Goal: Subscribe to service/newsletter

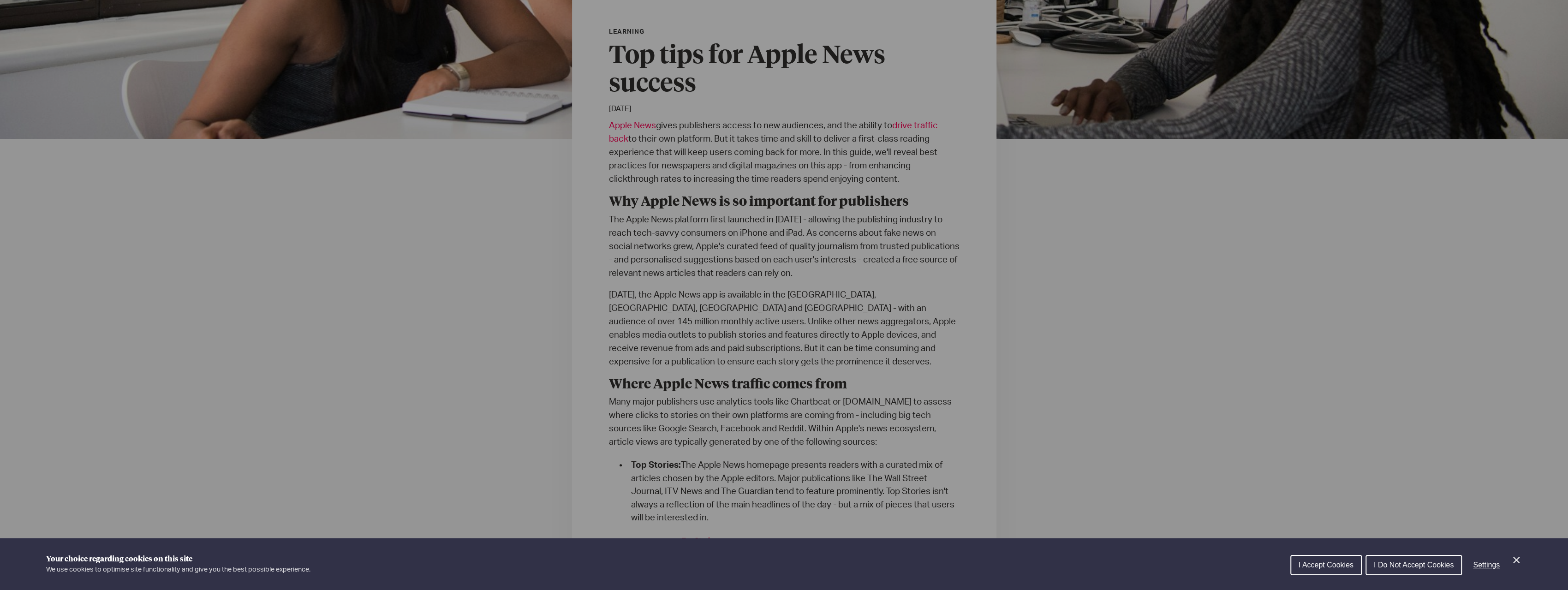
scroll to position [231, 0]
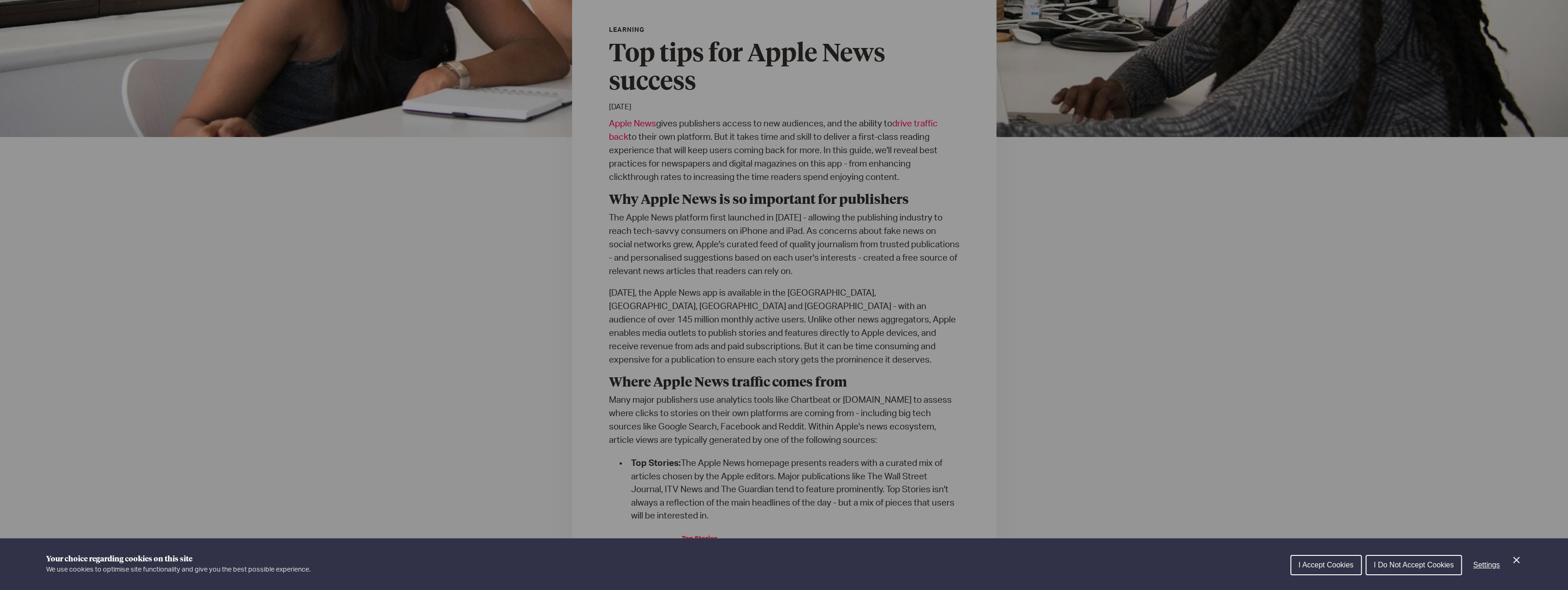
click at [690, 244] on div "Cookie preferences" at bounding box center [784, 295] width 1568 height 590
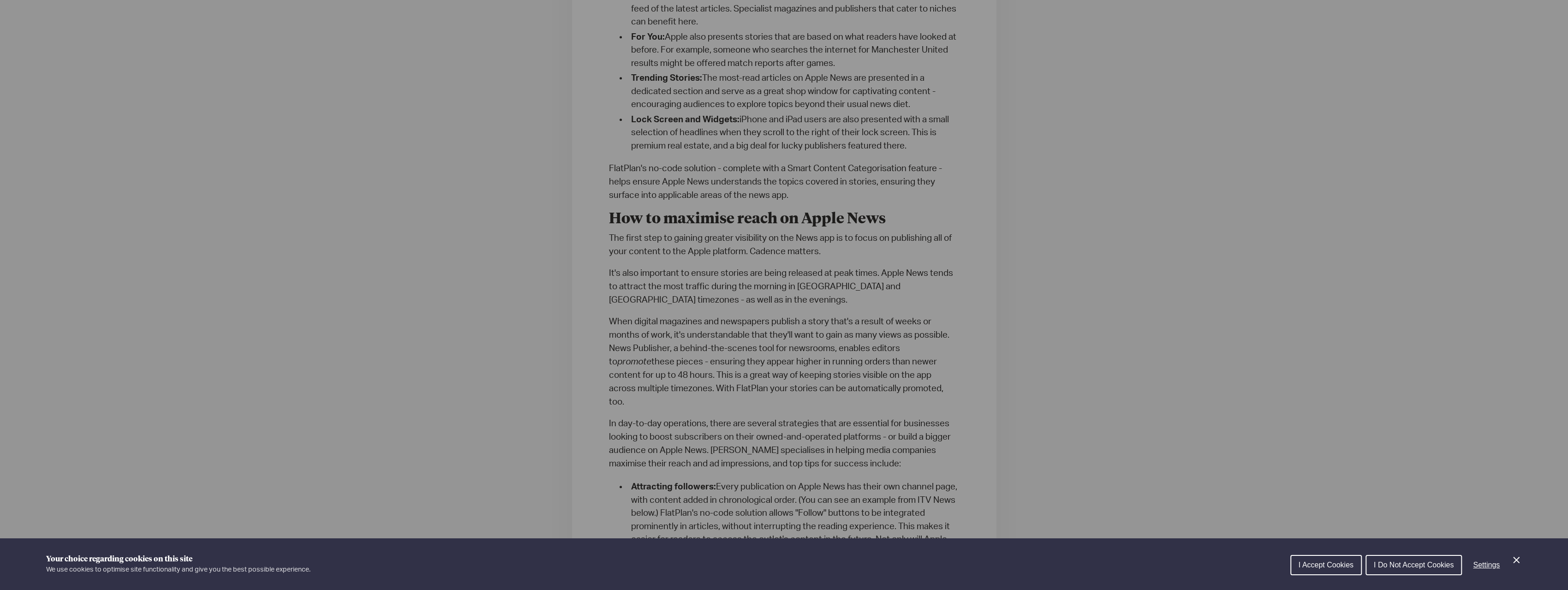
scroll to position [1153, 0]
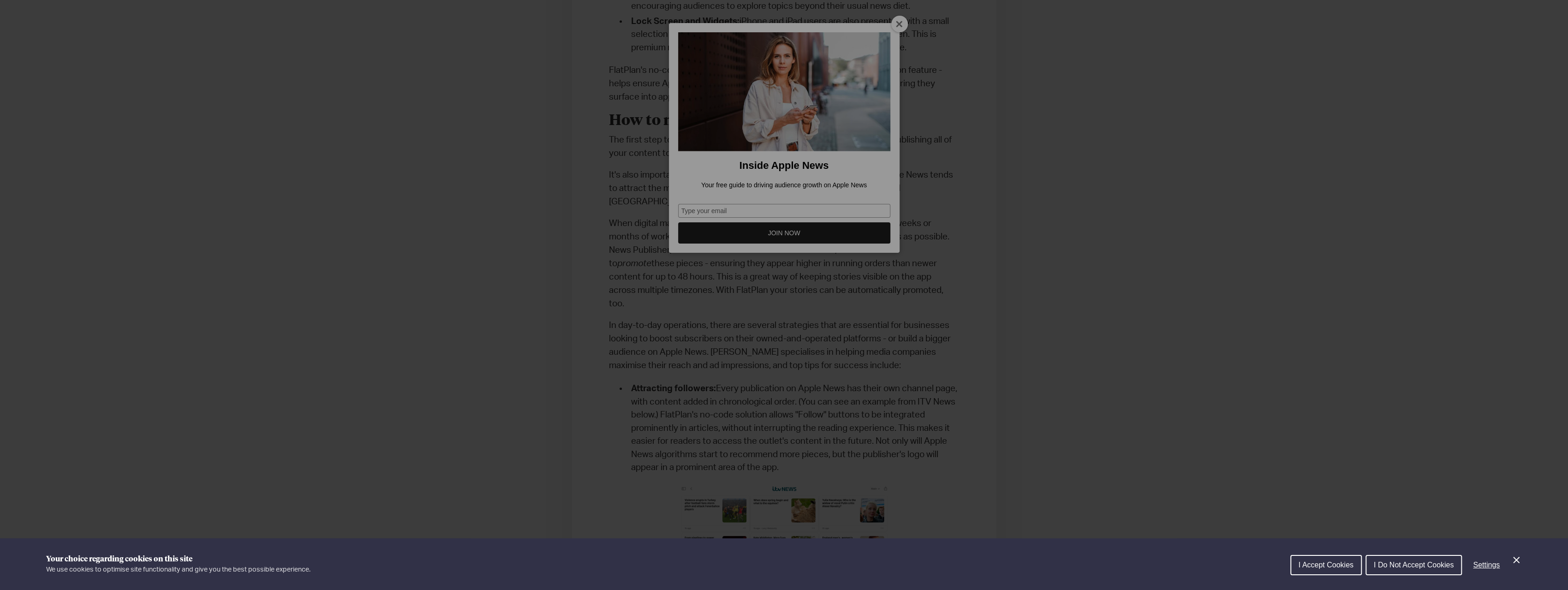
click at [893, 20] on div "Cookie preferences" at bounding box center [784, 295] width 1568 height 590
click at [895, 22] on div "Cookie preferences" at bounding box center [784, 295] width 1568 height 590
click at [766, 227] on div "Cookie preferences" at bounding box center [784, 295] width 1568 height 590
drag, startPoint x: 675, startPoint y: 286, endPoint x: 672, endPoint y: 279, distance: 7.6
click at [674, 285] on div "Cookie preferences" at bounding box center [784, 295] width 1568 height 590
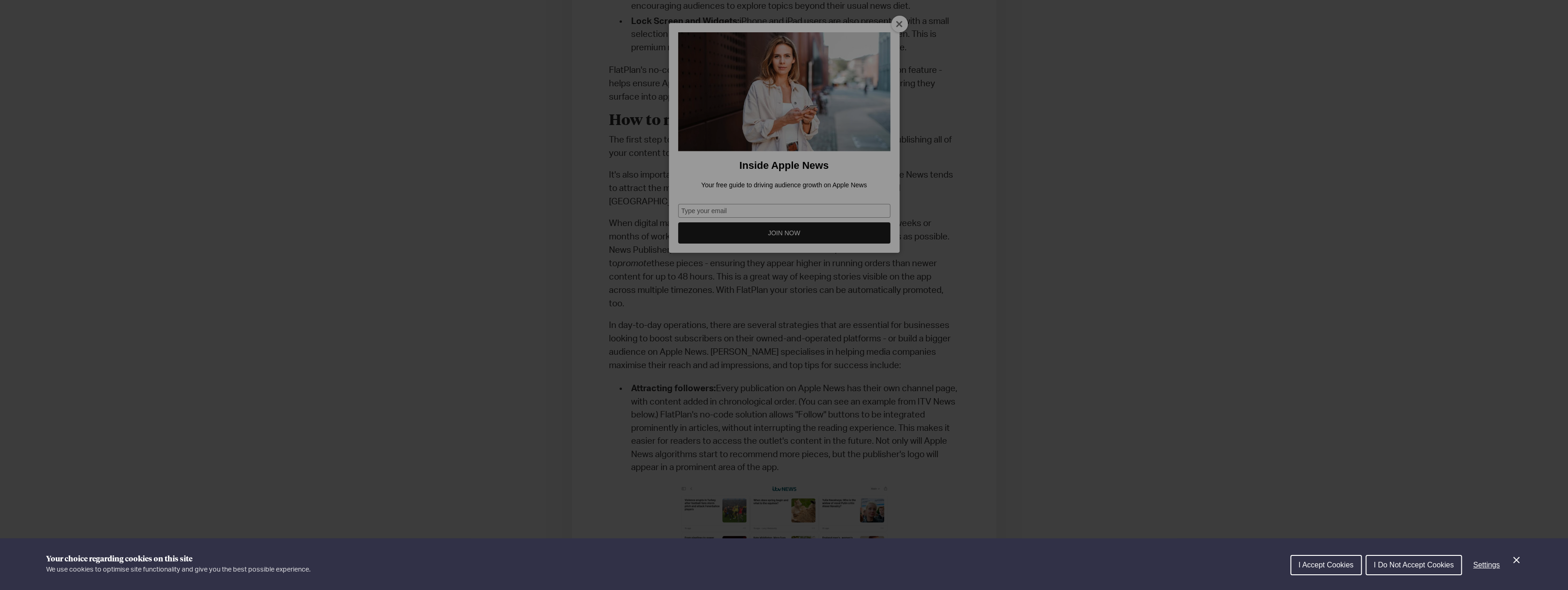
click at [673, 279] on div "Cookie preferences" at bounding box center [784, 295] width 1568 height 590
click at [898, 28] on div "Cookie preferences" at bounding box center [784, 295] width 1568 height 590
click at [898, 27] on div "Cookie preferences" at bounding box center [784, 295] width 1568 height 590
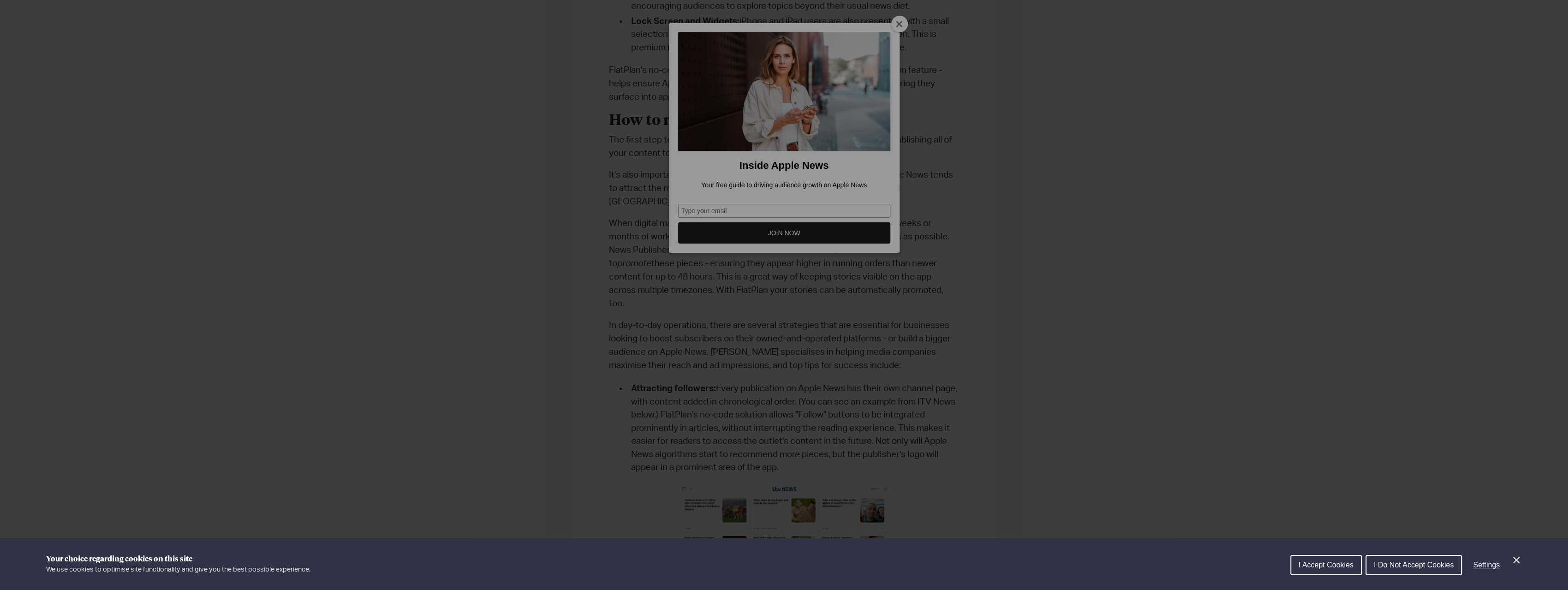
click at [1337, 564] on span "I Accept Cookies" at bounding box center [1326, 565] width 55 height 8
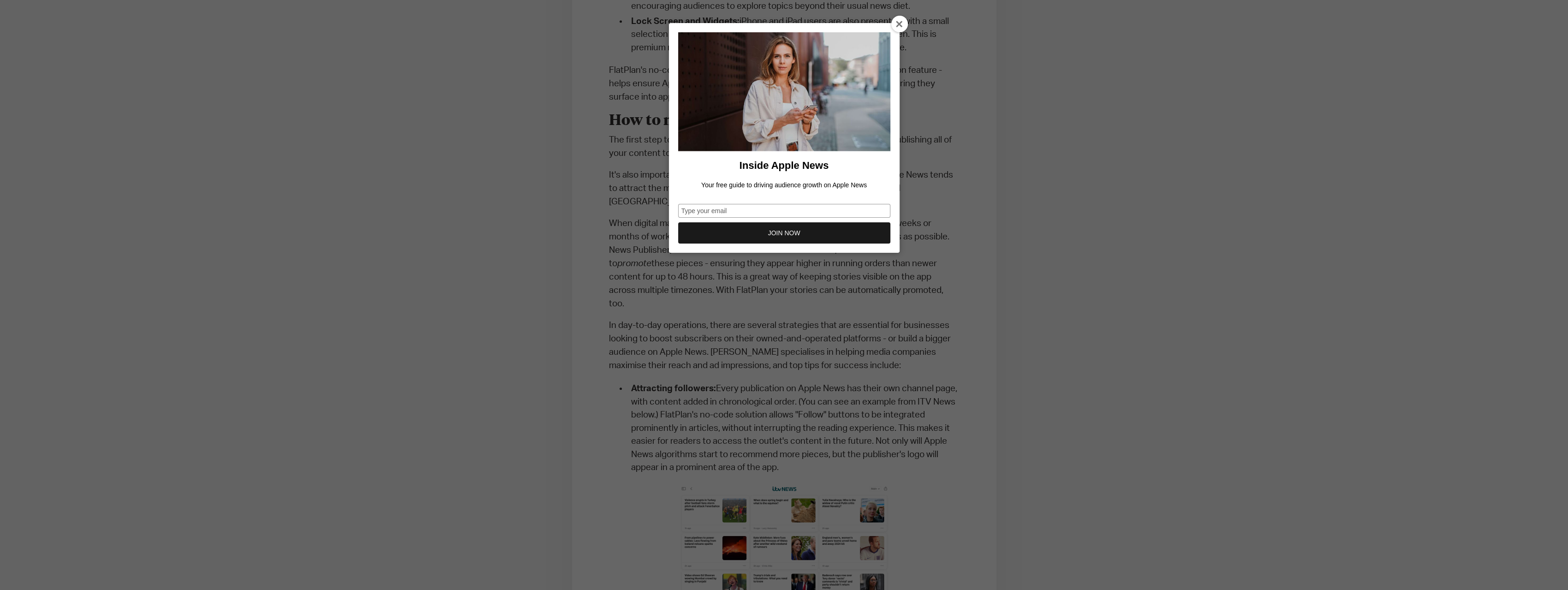
click at [758, 207] on input "Type your email" at bounding box center [784, 211] width 212 height 14
click at [759, 207] on input "Type your email" at bounding box center [784, 211] width 212 height 14
type input "[PERSON_NAME][EMAIL_ADDRESS][PERSON_NAME][DOMAIN_NAME]"
click at [785, 238] on button "JOIN NOW" at bounding box center [784, 233] width 212 height 21
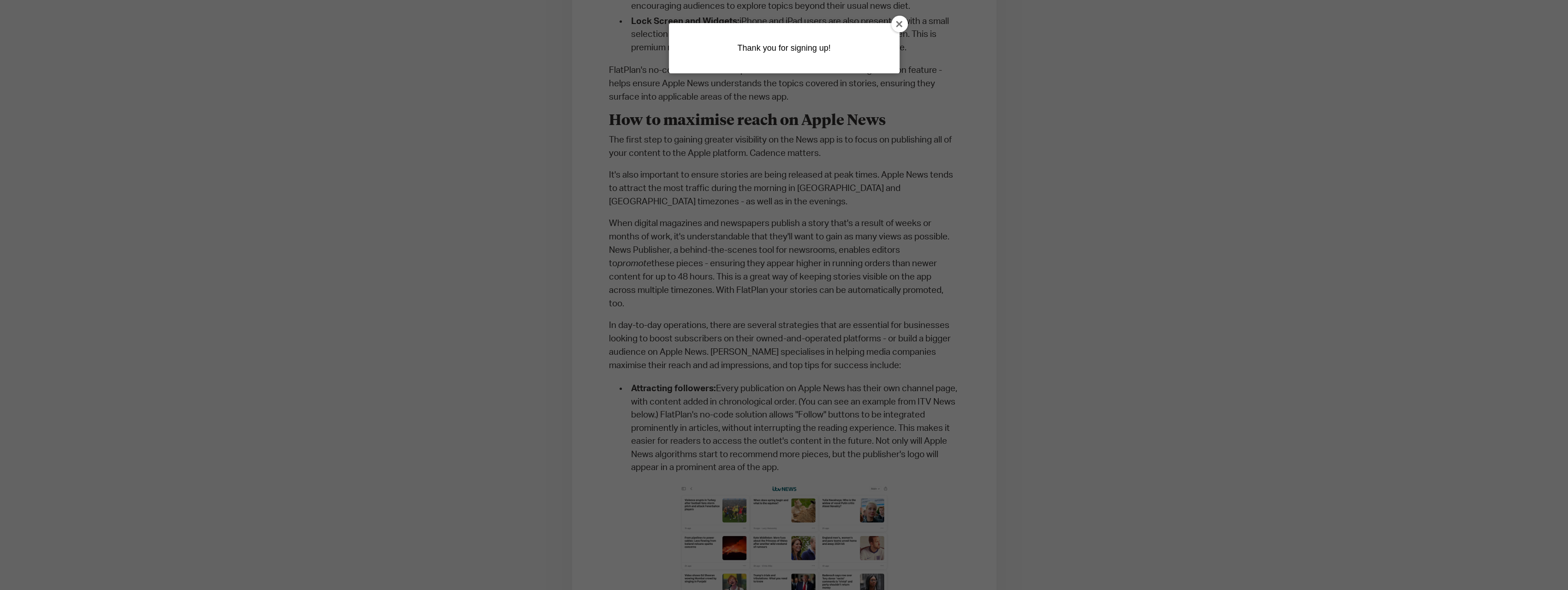
click at [784, 238] on div "Inside Apple News Your free guide to driving audience growth on Apple News Type…" at bounding box center [784, 295] width 1568 height 590
click at [897, 25] on icon at bounding box center [899, 25] width 7 height 7
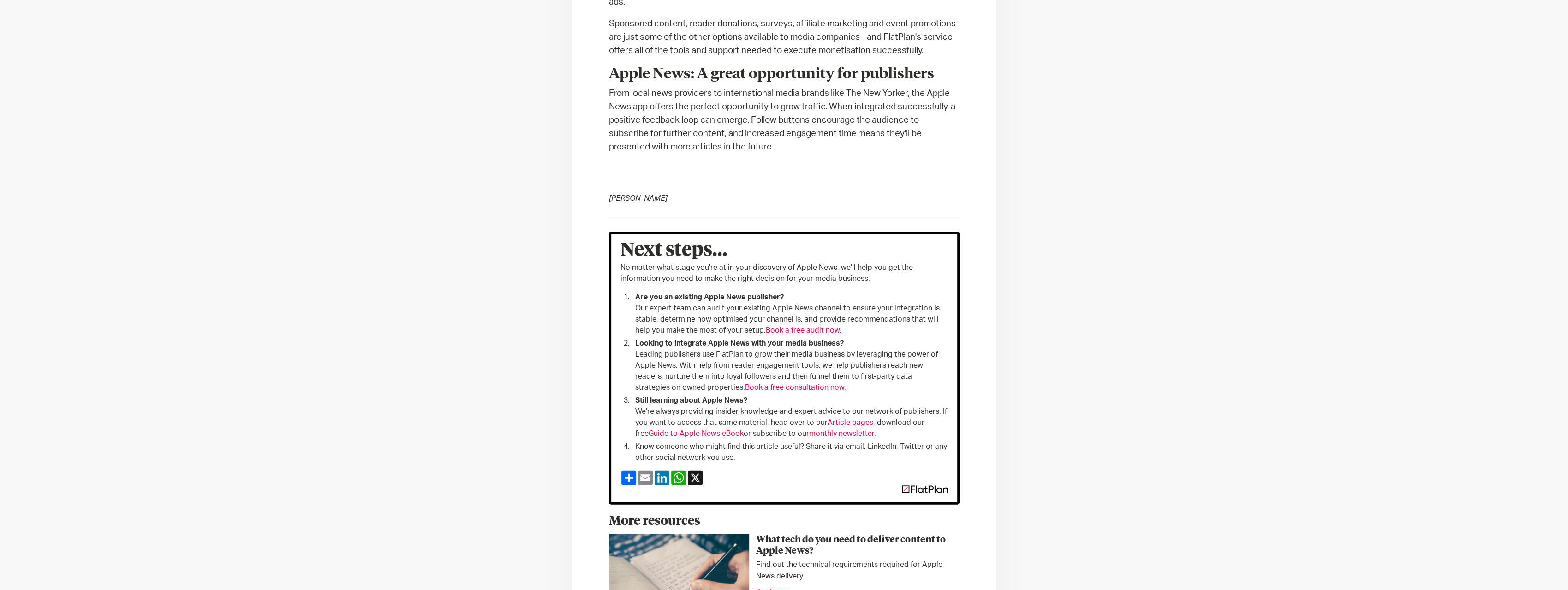
scroll to position [2723, 0]
